Goal: Find specific page/section: Find specific page/section

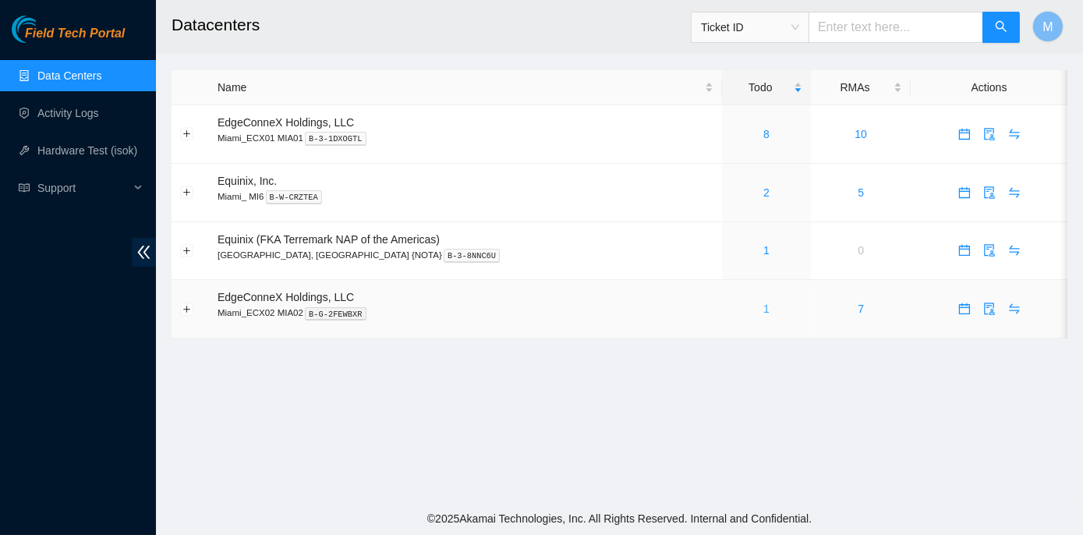
click at [764, 306] on link "1" at bounding box center [767, 309] width 6 height 12
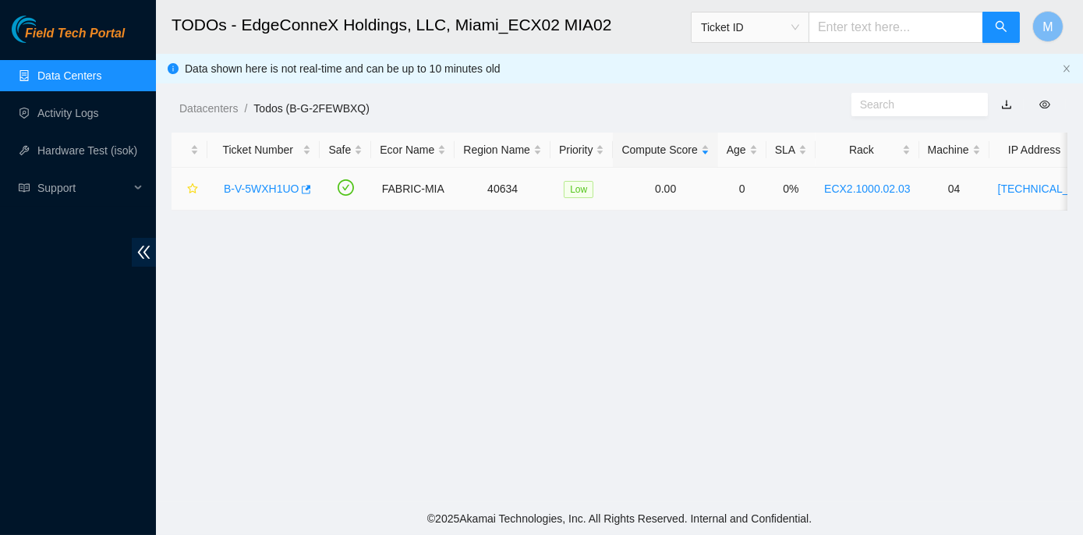
click at [278, 184] on link "B-V-5WXH1UO" at bounding box center [261, 189] width 75 height 12
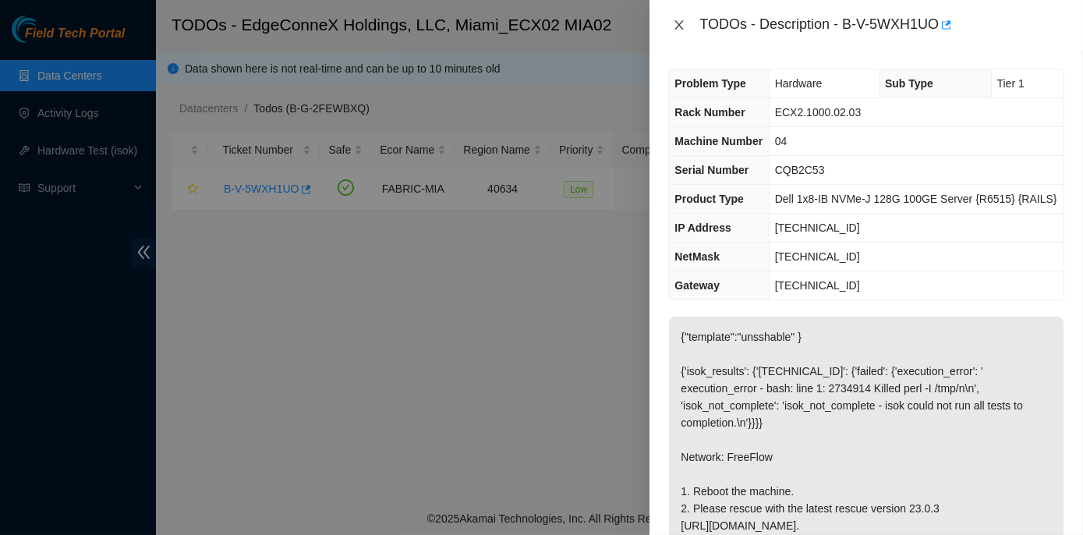
click at [679, 29] on icon "close" at bounding box center [679, 25] width 12 height 12
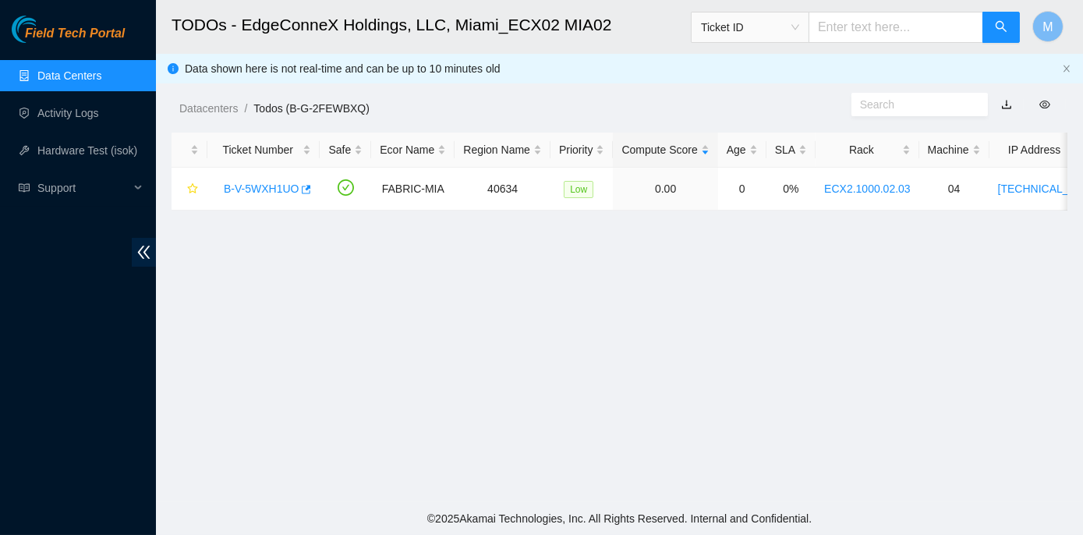
click at [42, 69] on link "Data Centers" at bounding box center [69, 75] width 64 height 12
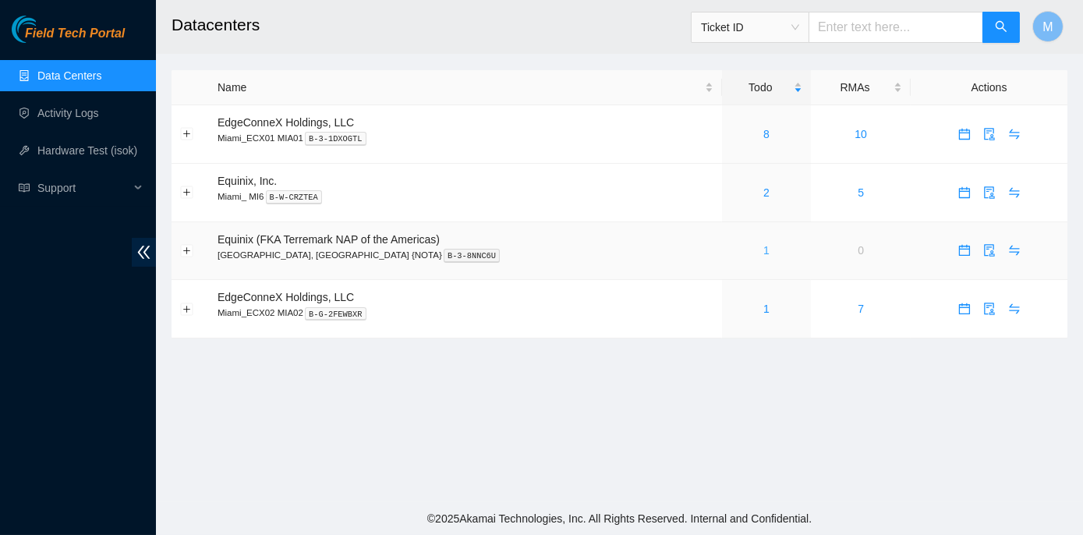
click at [764, 249] on link "1" at bounding box center [767, 250] width 6 height 12
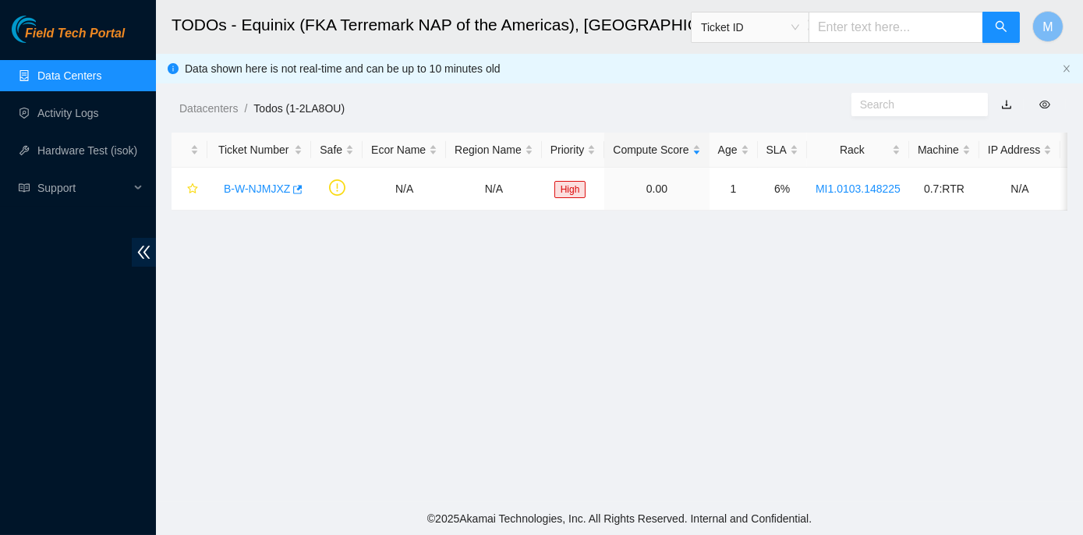
click at [40, 70] on link "Data Centers" at bounding box center [69, 75] width 64 height 12
